Goal: Obtain resource: Obtain resource

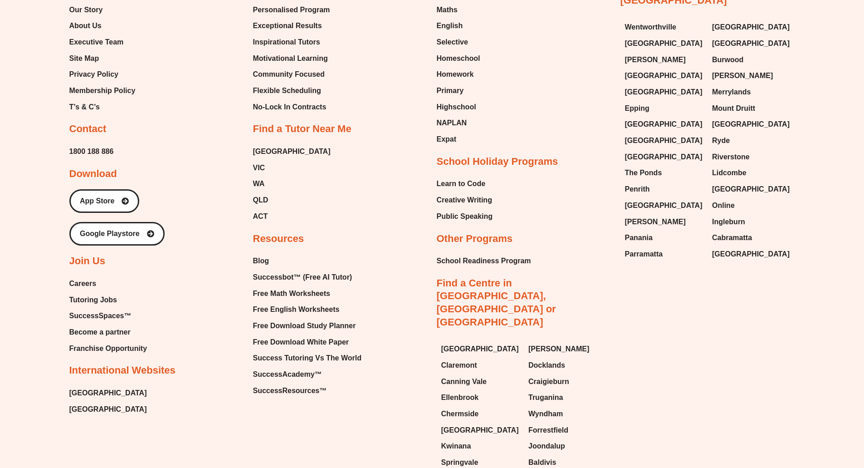
scroll to position [5393, 0]
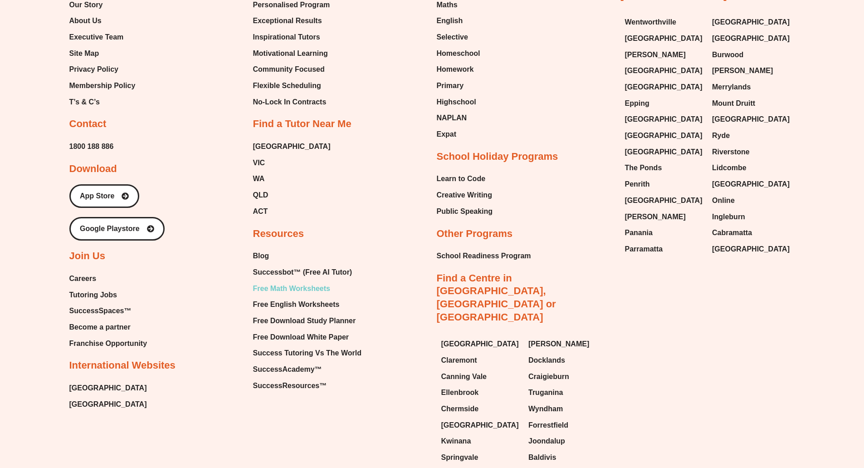
click at [309, 282] on span "Free Math Worksheets" at bounding box center [291, 289] width 77 height 14
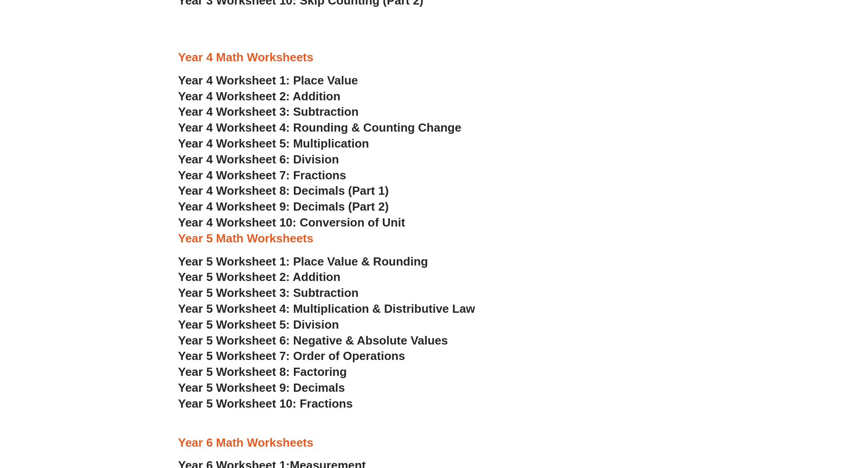
scroll to position [1406, 0]
click at [328, 402] on span "Year 5 Worksheet 10: Fractions" at bounding box center [265, 404] width 175 height 14
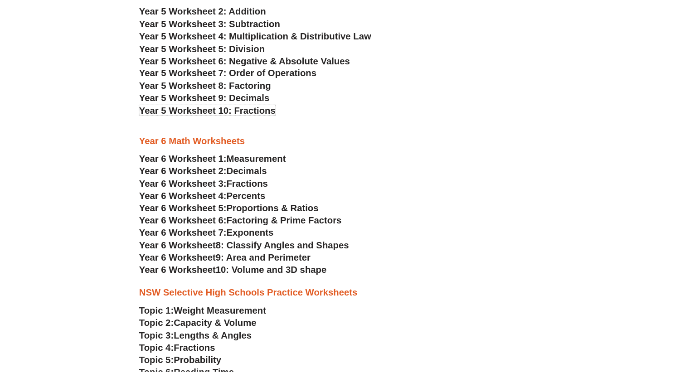
scroll to position [1678, 0]
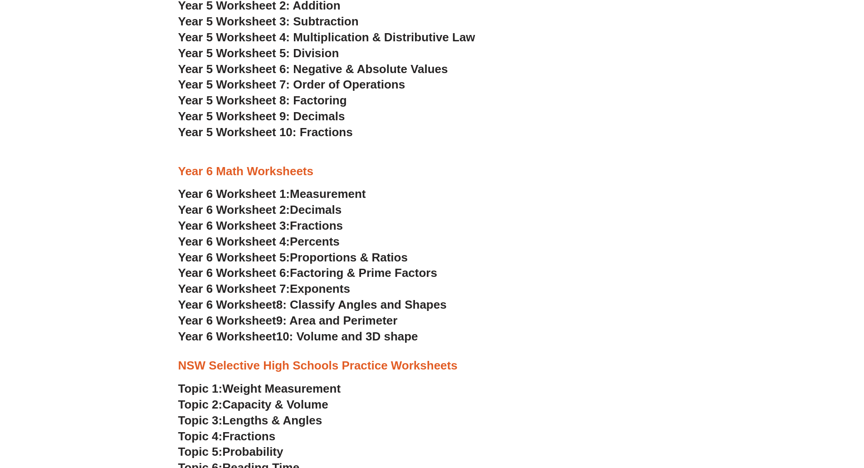
click at [335, 225] on span "Fractions" at bounding box center [316, 226] width 53 height 14
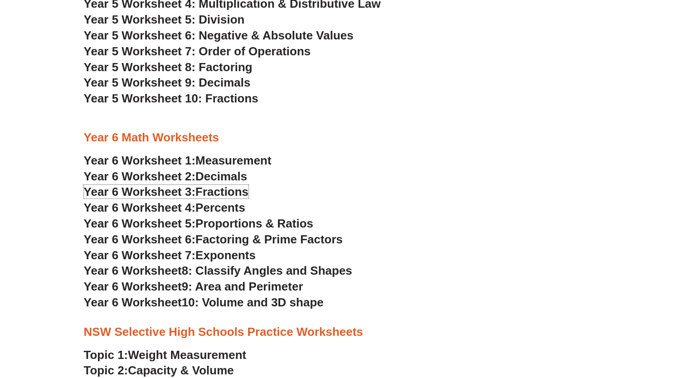
scroll to position [1633, 0]
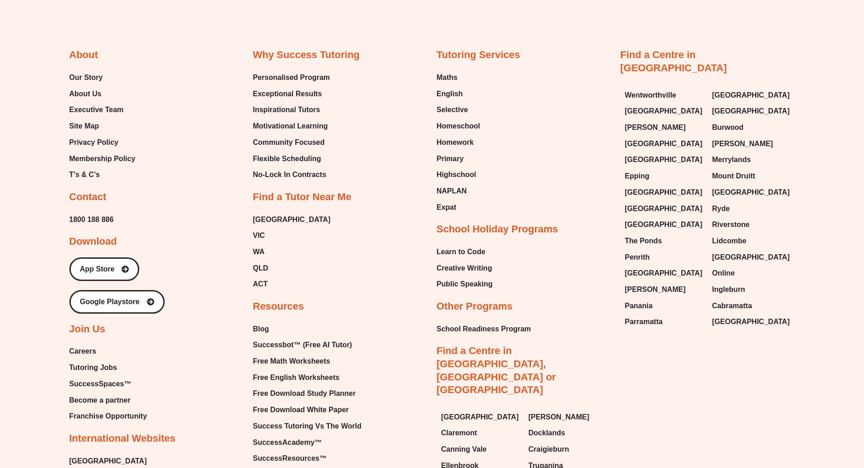
scroll to position [2223, 0]
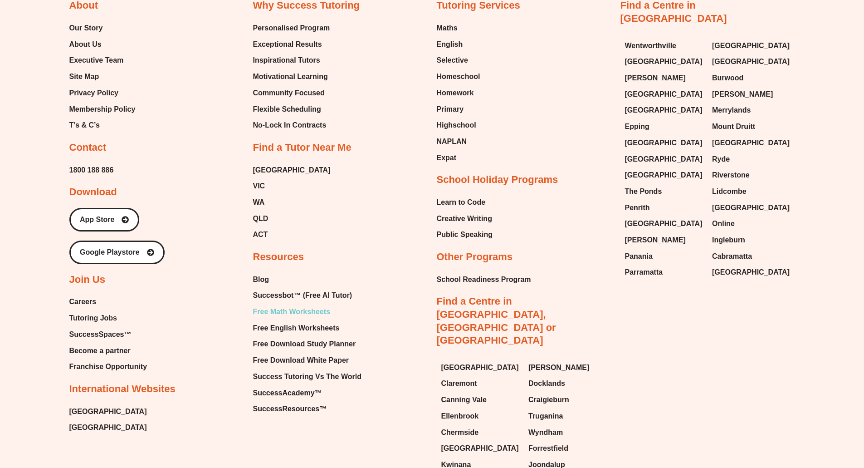
click at [307, 311] on span "Free Math Worksheets" at bounding box center [291, 312] width 77 height 14
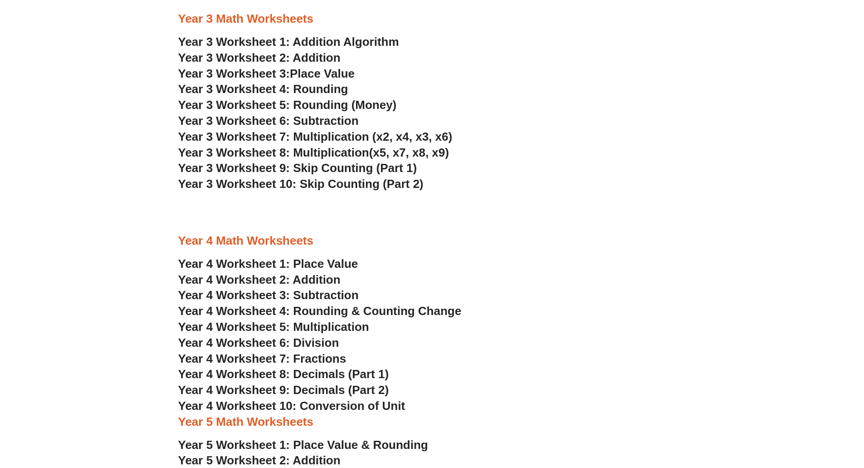
scroll to position [1225, 0]
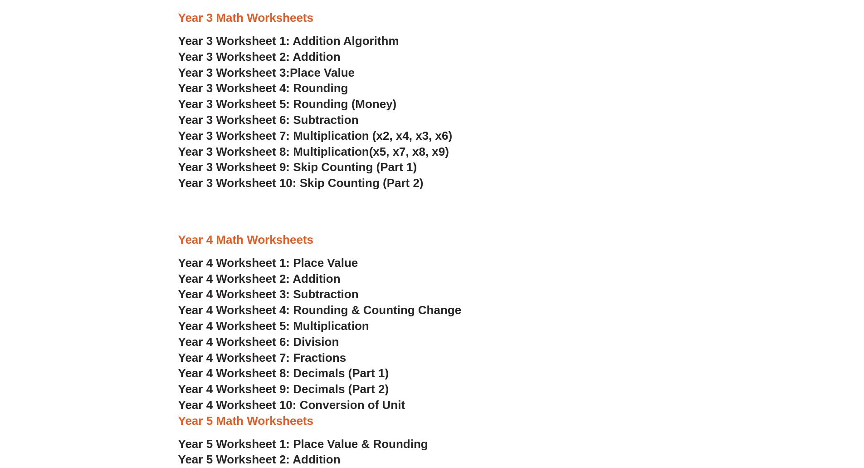
click at [322, 357] on span "Year 4 Worksheet 7: Fractions" at bounding box center [262, 358] width 168 height 14
click at [308, 326] on span "Year 4 Worksheet 5: Multiplication" at bounding box center [273, 326] width 191 height 14
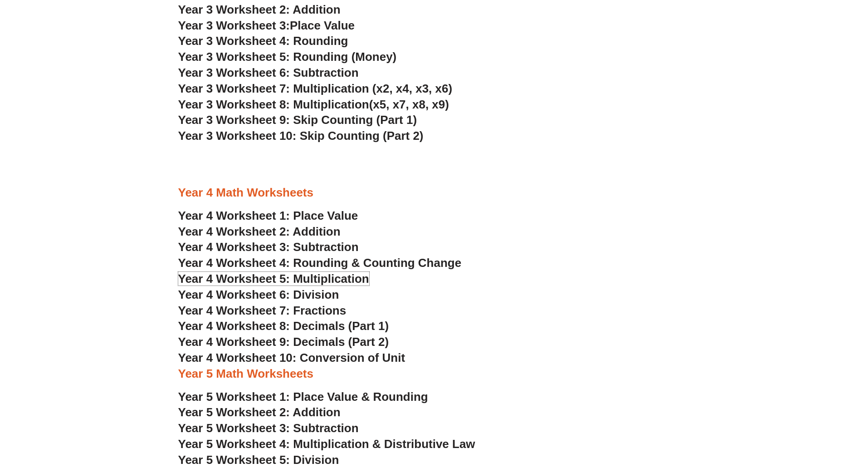
scroll to position [1315, 0]
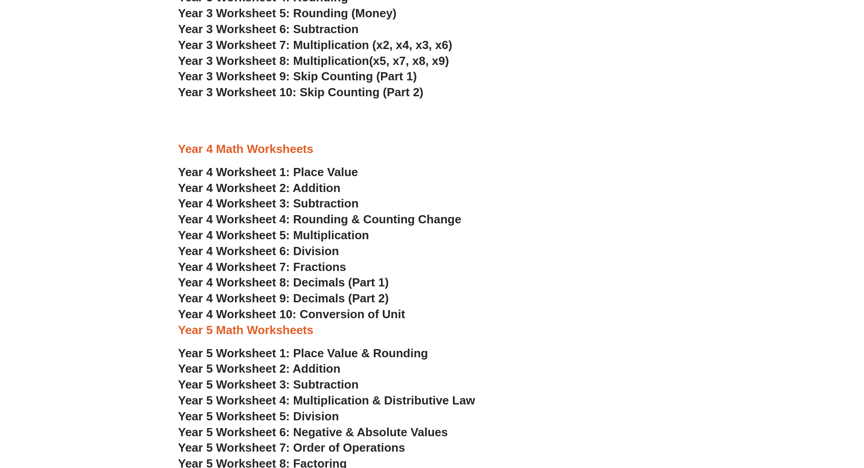
click at [386, 314] on span "Year 4 Worksheet 10: Conversion of Unit" at bounding box center [291, 314] width 227 height 14
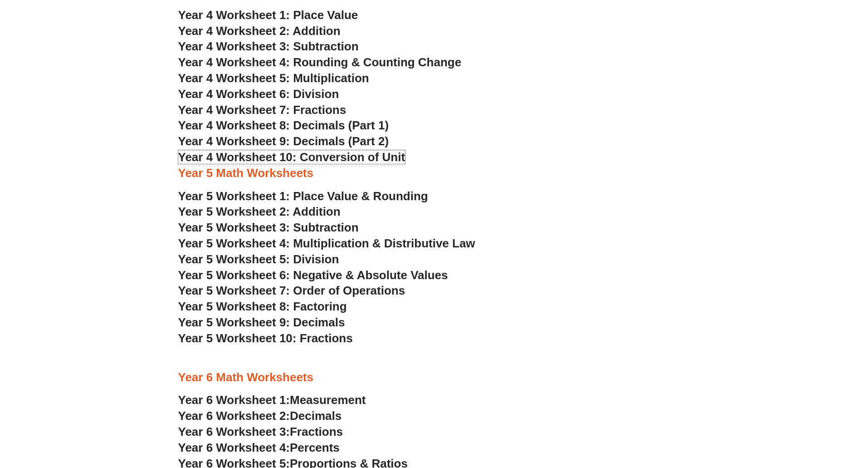
scroll to position [1497, 0]
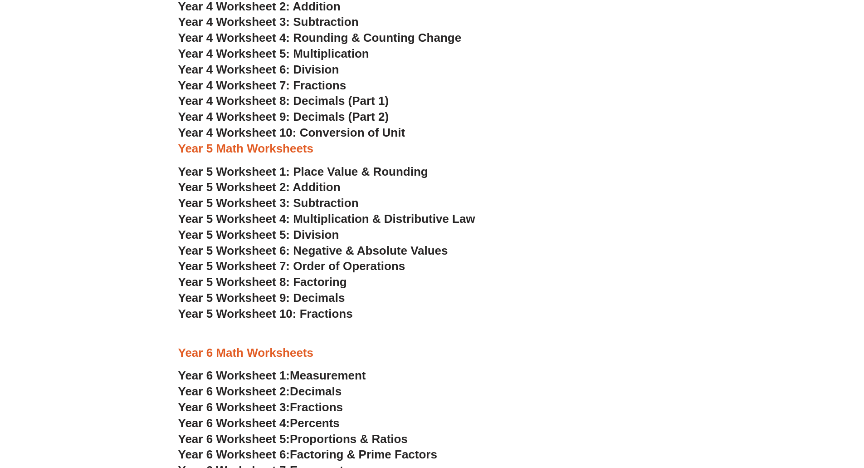
click at [316, 283] on span "Year 5 Worksheet 8: Factoring" at bounding box center [262, 282] width 169 height 14
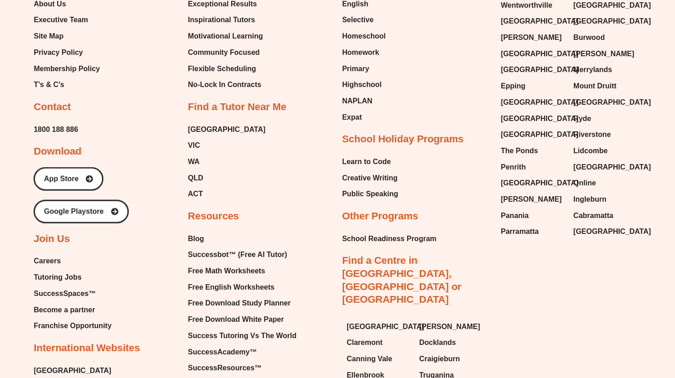
scroll to position [5101, 0]
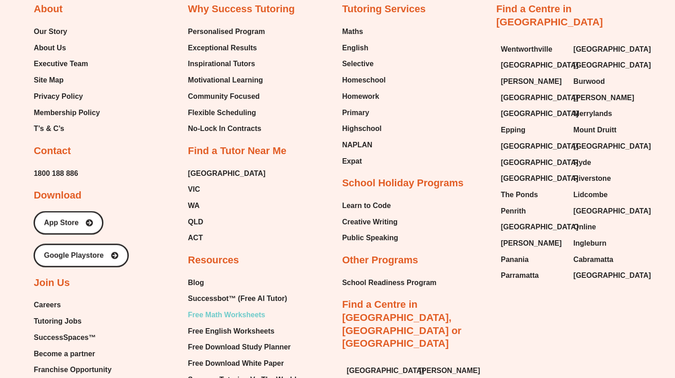
click at [225, 308] on span "Free Math Worksheets" at bounding box center [226, 315] width 77 height 14
click at [227, 325] on span "Free English Worksheets" at bounding box center [231, 332] width 87 height 14
click at [254, 341] on span "Free Download Study Planner" at bounding box center [239, 348] width 103 height 14
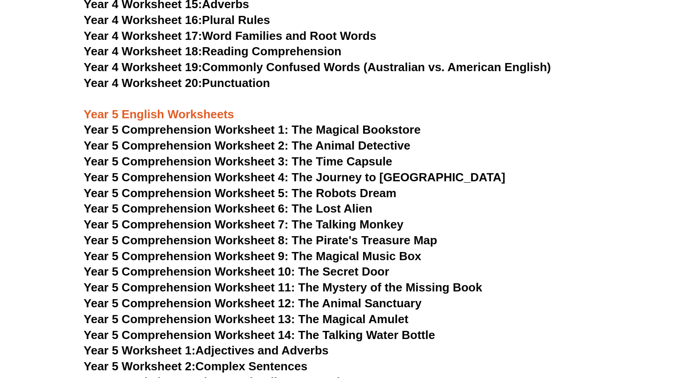
scroll to position [3898, 0]
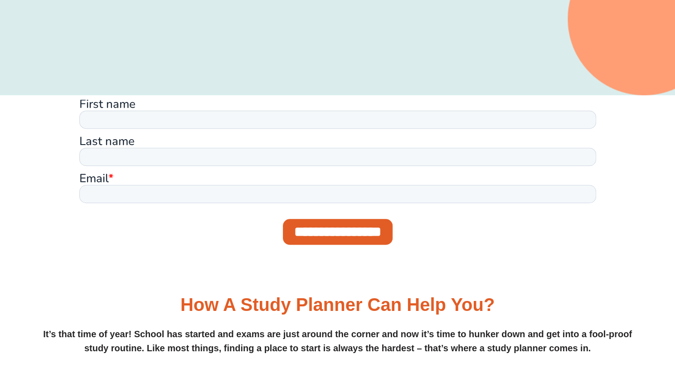
scroll to position [363, 0]
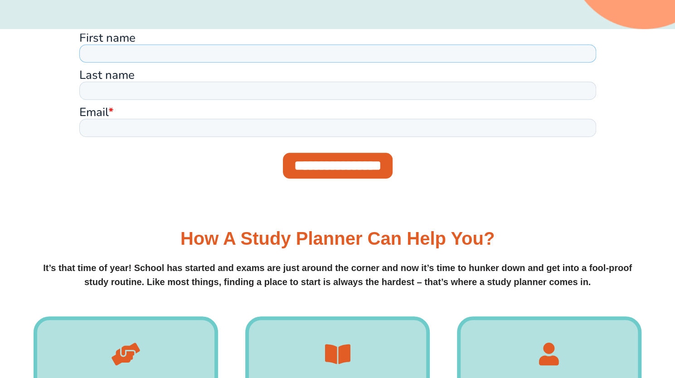
click at [186, 57] on input "First name" at bounding box center [337, 53] width 517 height 18
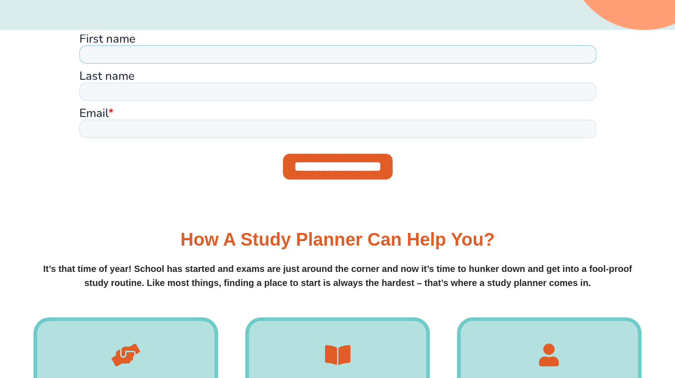
type input "********"
type input "*"
type input "**********"
click at [313, 163] on input "**********" at bounding box center [338, 167] width 110 height 26
